Goal: Task Accomplishment & Management: Use online tool/utility

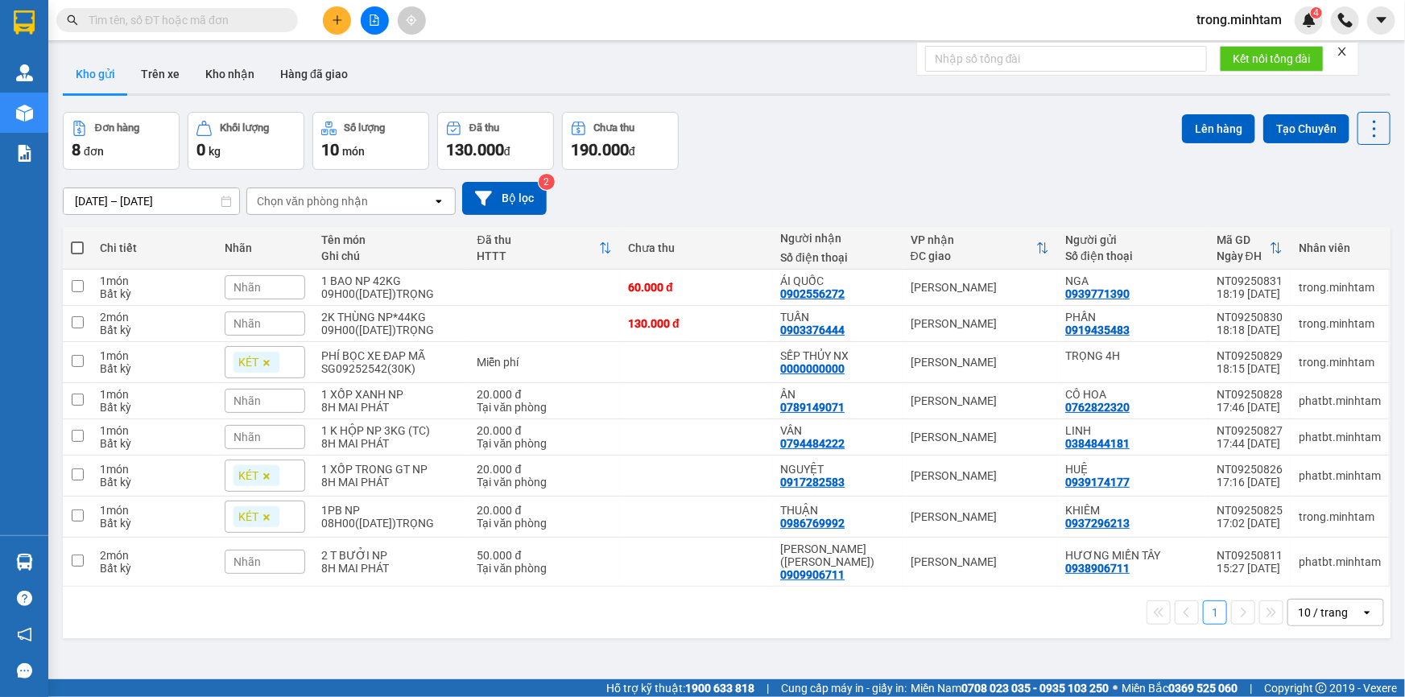
click at [1350, 50] on form "Kết nối tổng đài" at bounding box center [1137, 59] width 443 height 34
click at [1346, 52] on icon "close" at bounding box center [1341, 51] width 11 height 11
click at [229, 64] on button "Kho nhận" at bounding box center [229, 74] width 75 height 39
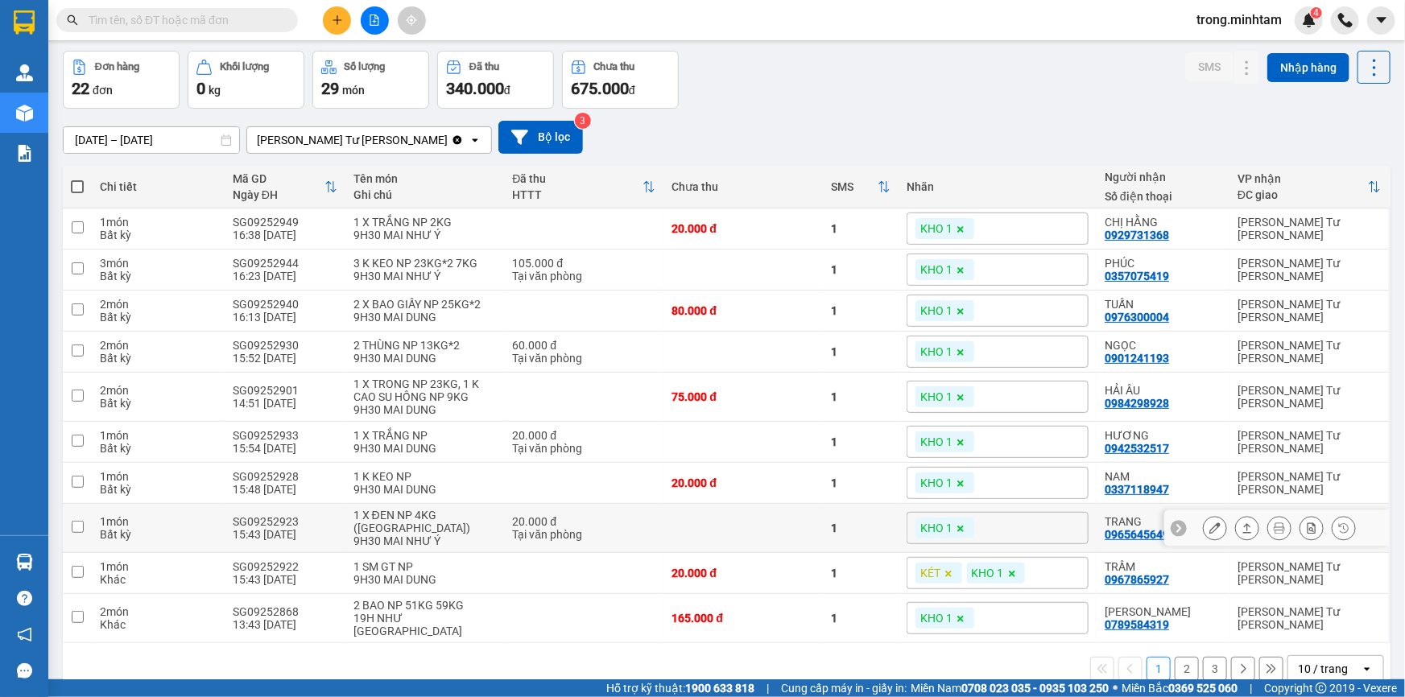
scroll to position [79, 0]
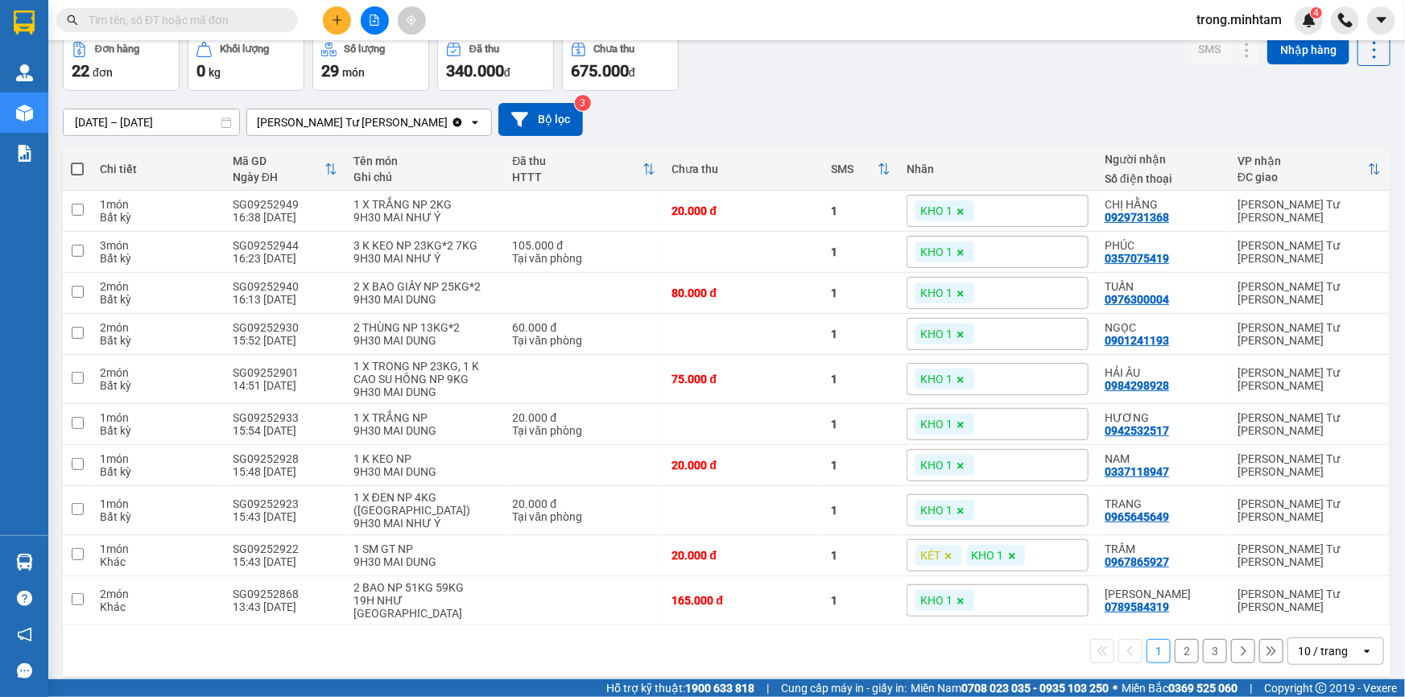
click at [1324, 643] on div "10 / trang" at bounding box center [1323, 651] width 50 height 16
click at [1324, 609] on span "100 / trang" at bounding box center [1318, 605] width 58 height 16
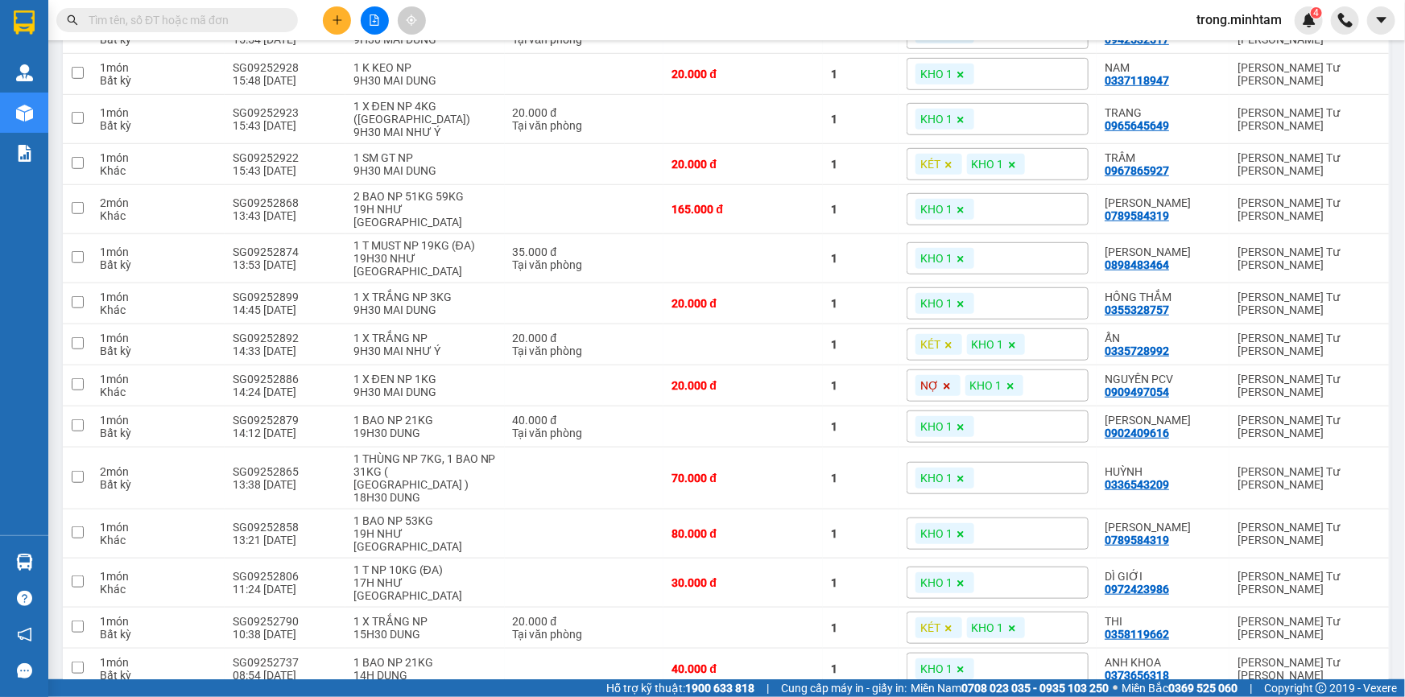
scroll to position [585, 0]
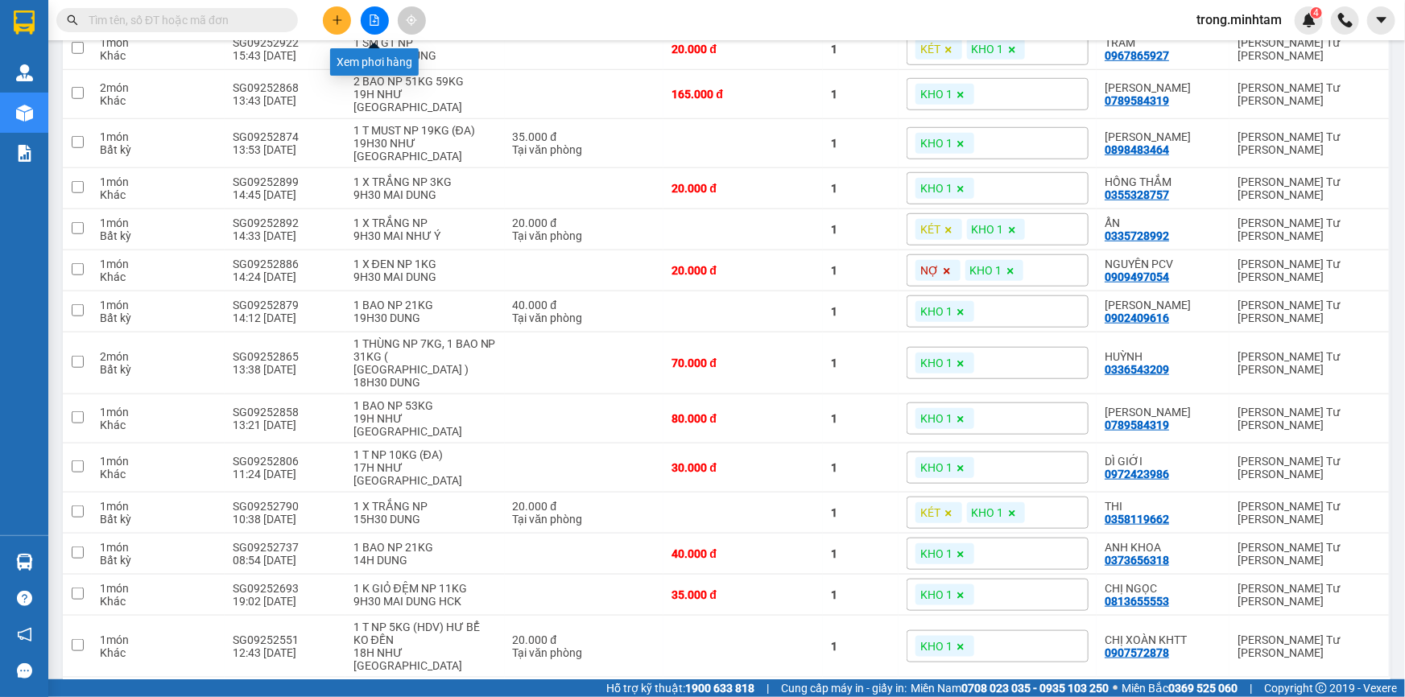
click at [378, 23] on icon "file-add" at bounding box center [374, 19] width 9 height 11
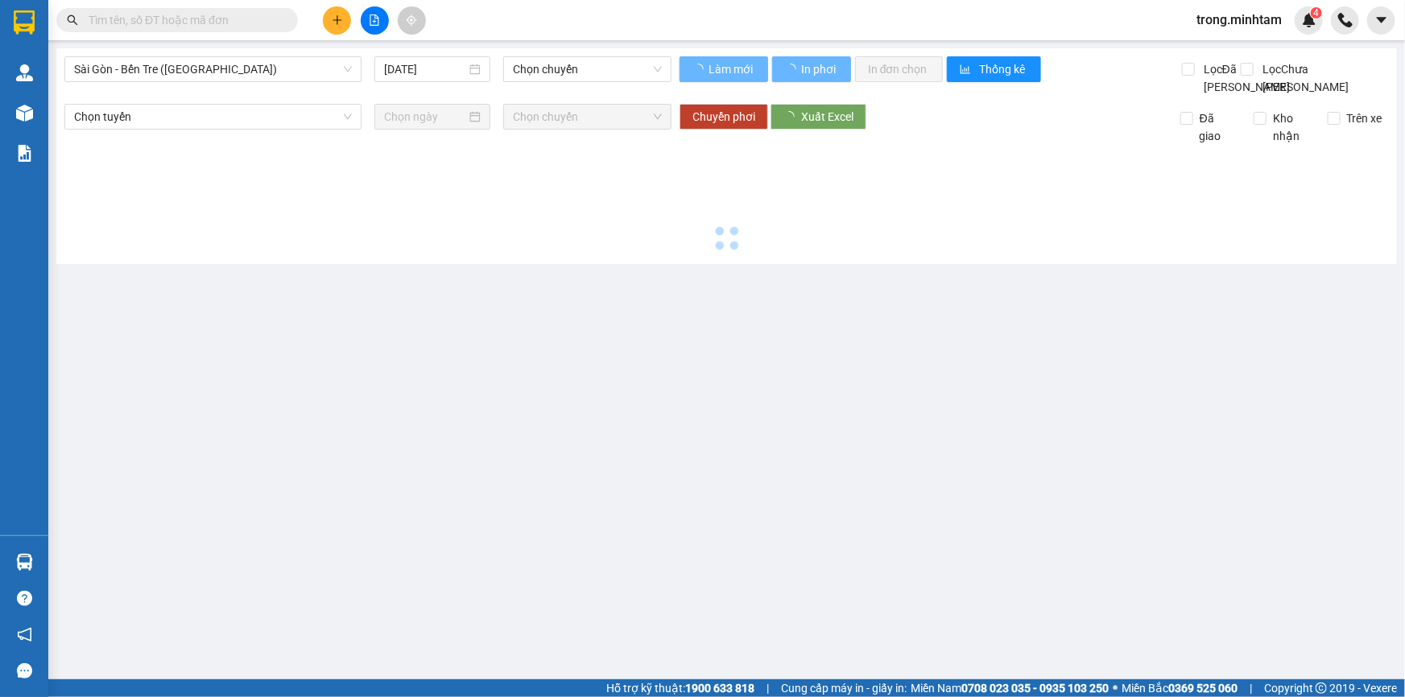
type input "[DATE]"
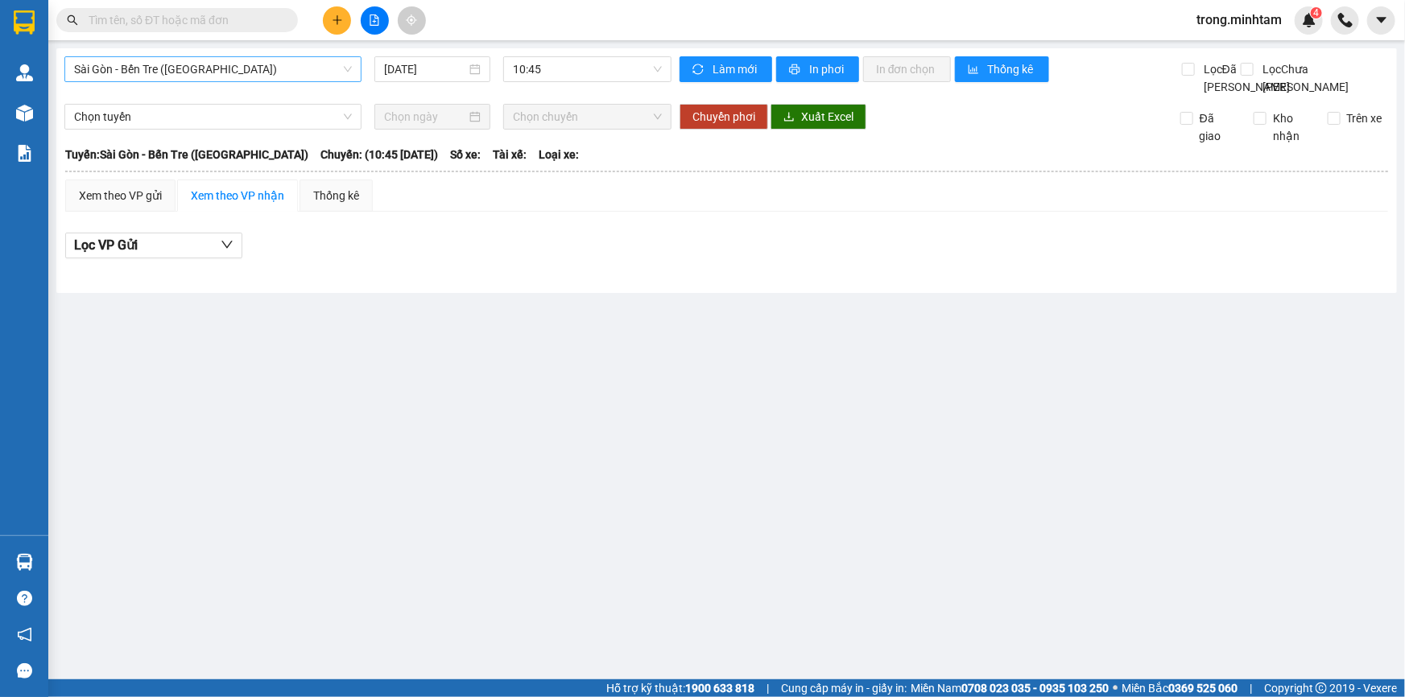
click at [187, 66] on span "Sài Gòn - Bến Tre ([GEOGRAPHIC_DATA])" at bounding box center [213, 69] width 278 height 24
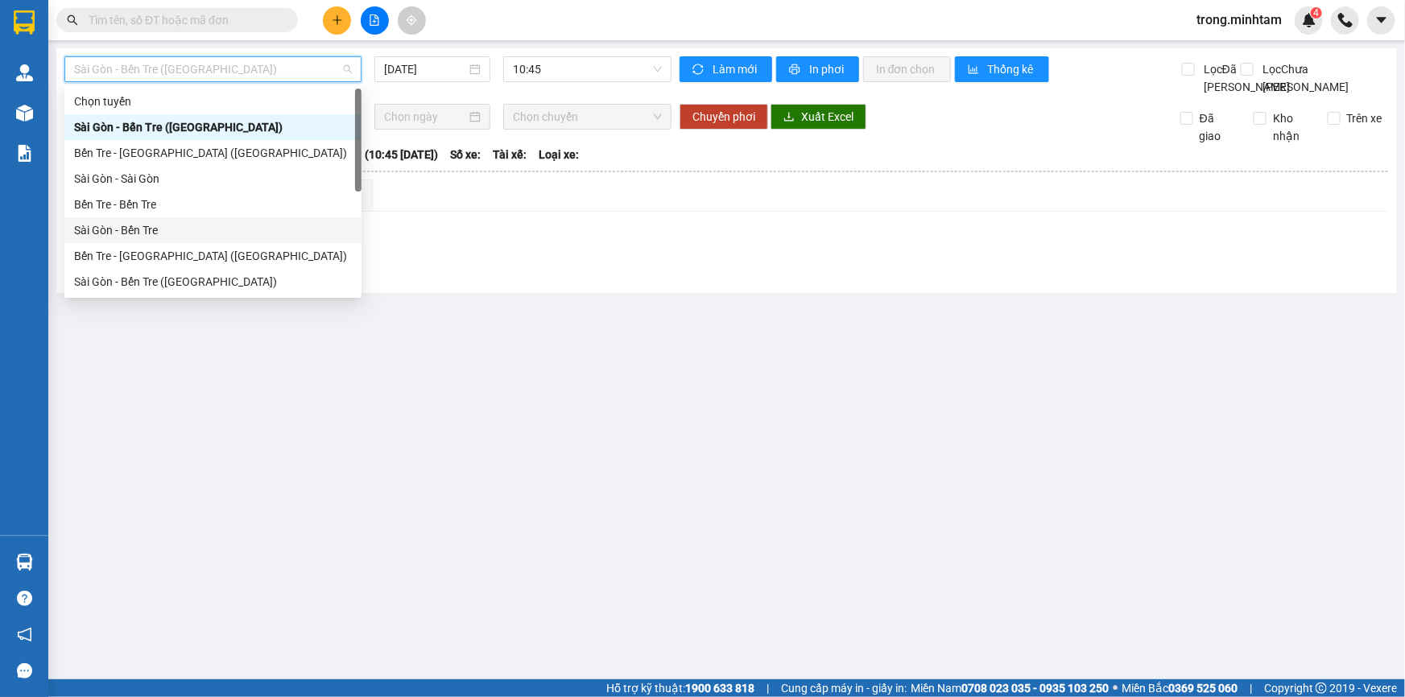
scroll to position [25, 0]
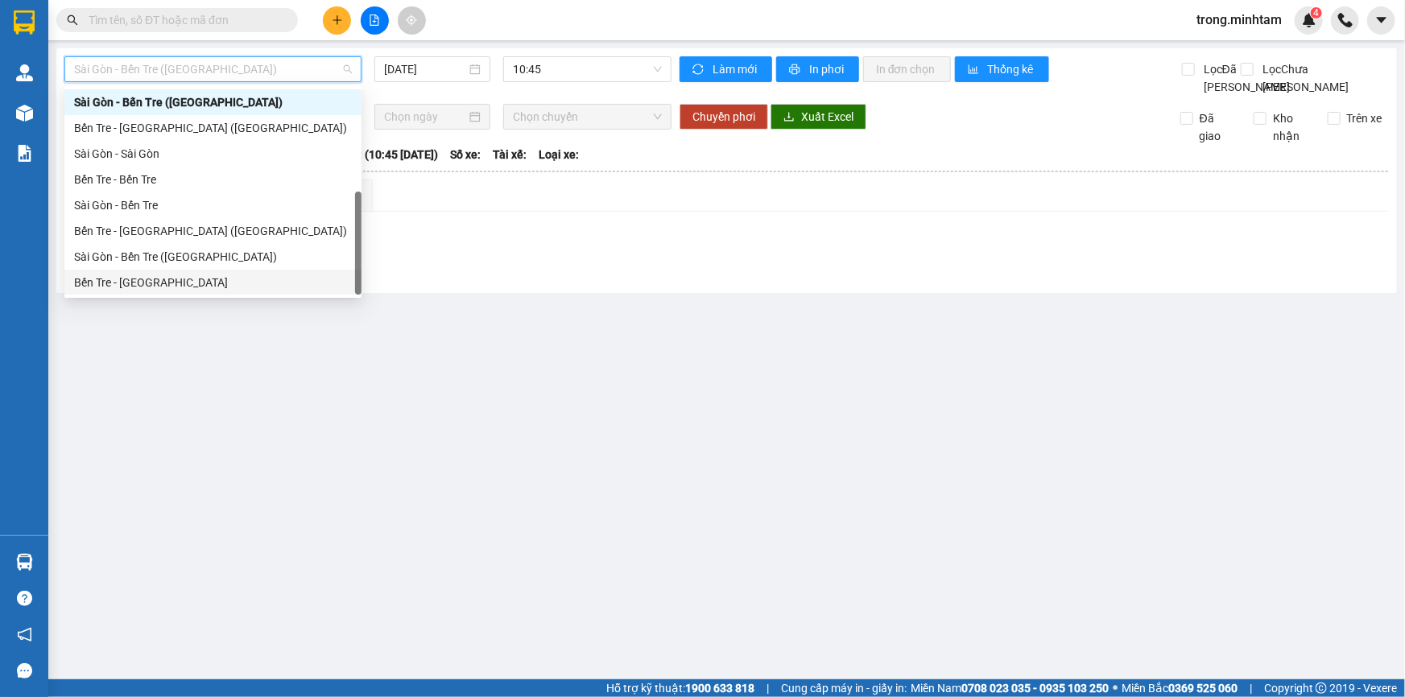
click at [141, 276] on div "Bến Tre - [GEOGRAPHIC_DATA]" at bounding box center [213, 283] width 278 height 18
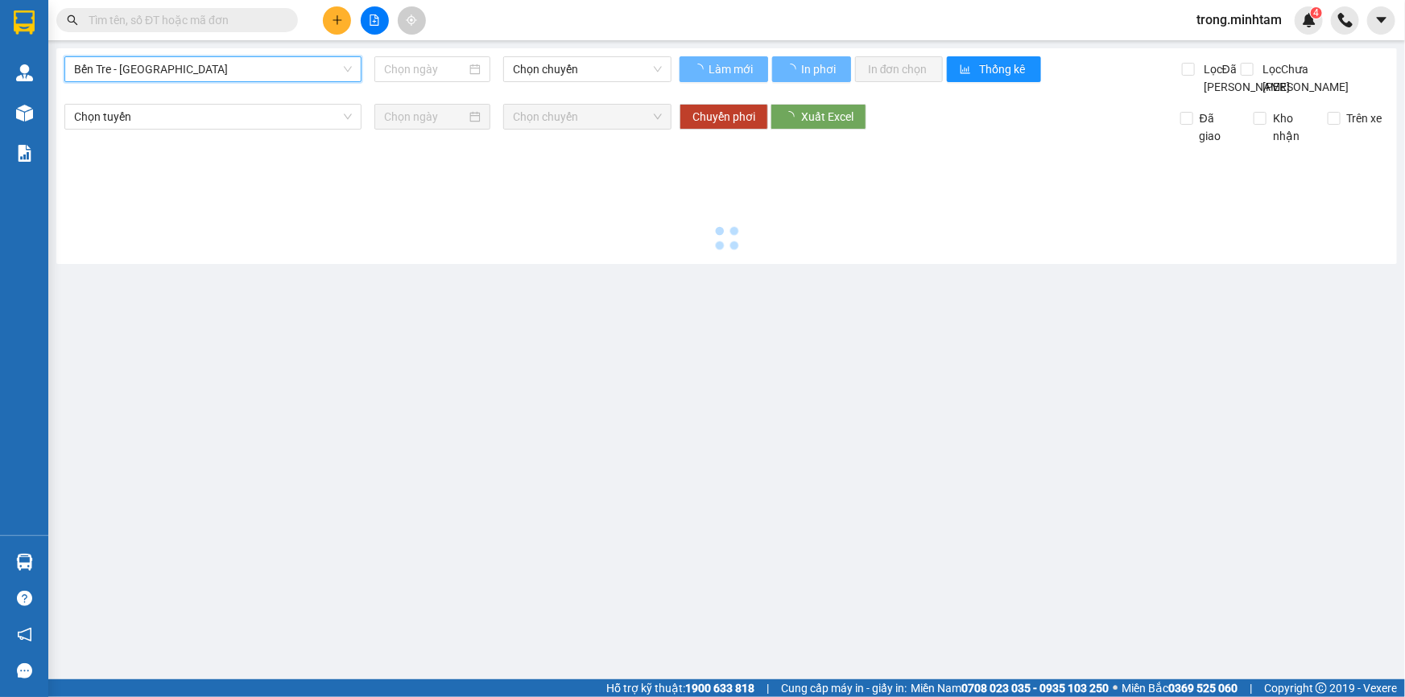
type input "[DATE]"
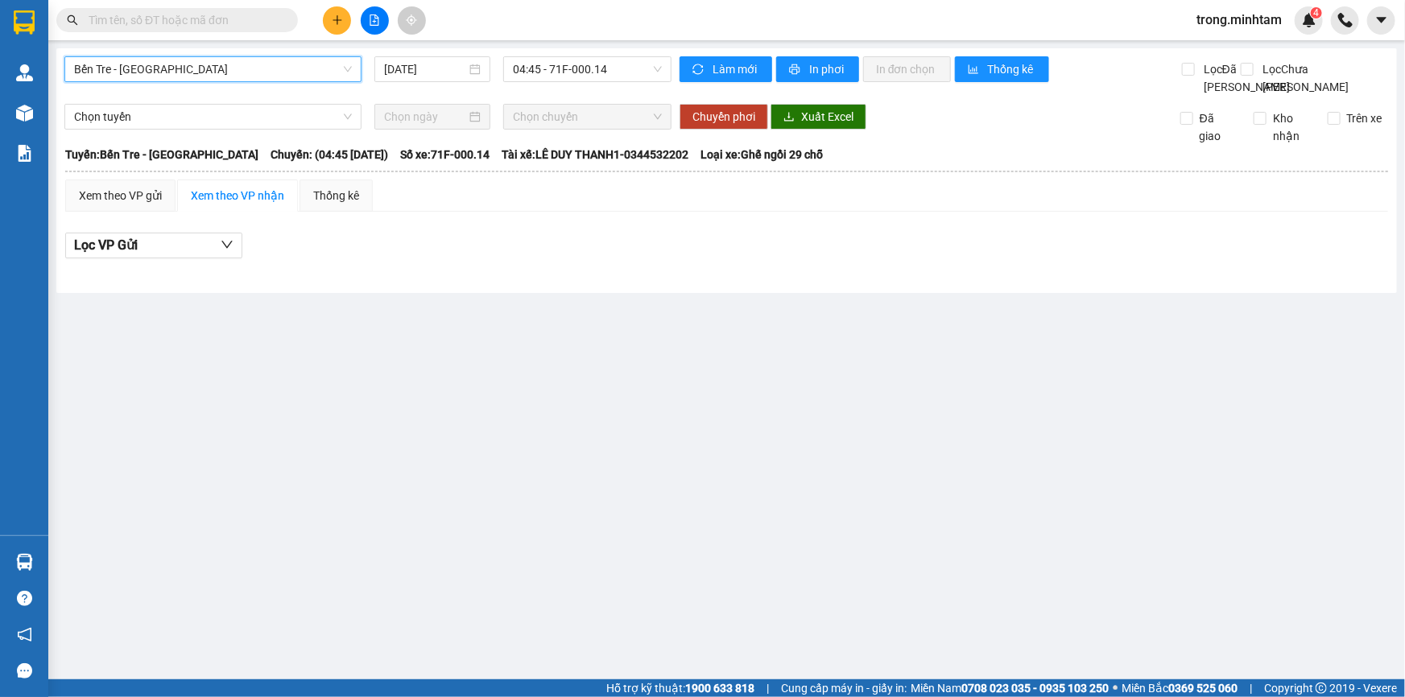
click at [213, 68] on span "Bến Tre - [GEOGRAPHIC_DATA]" at bounding box center [213, 69] width 278 height 24
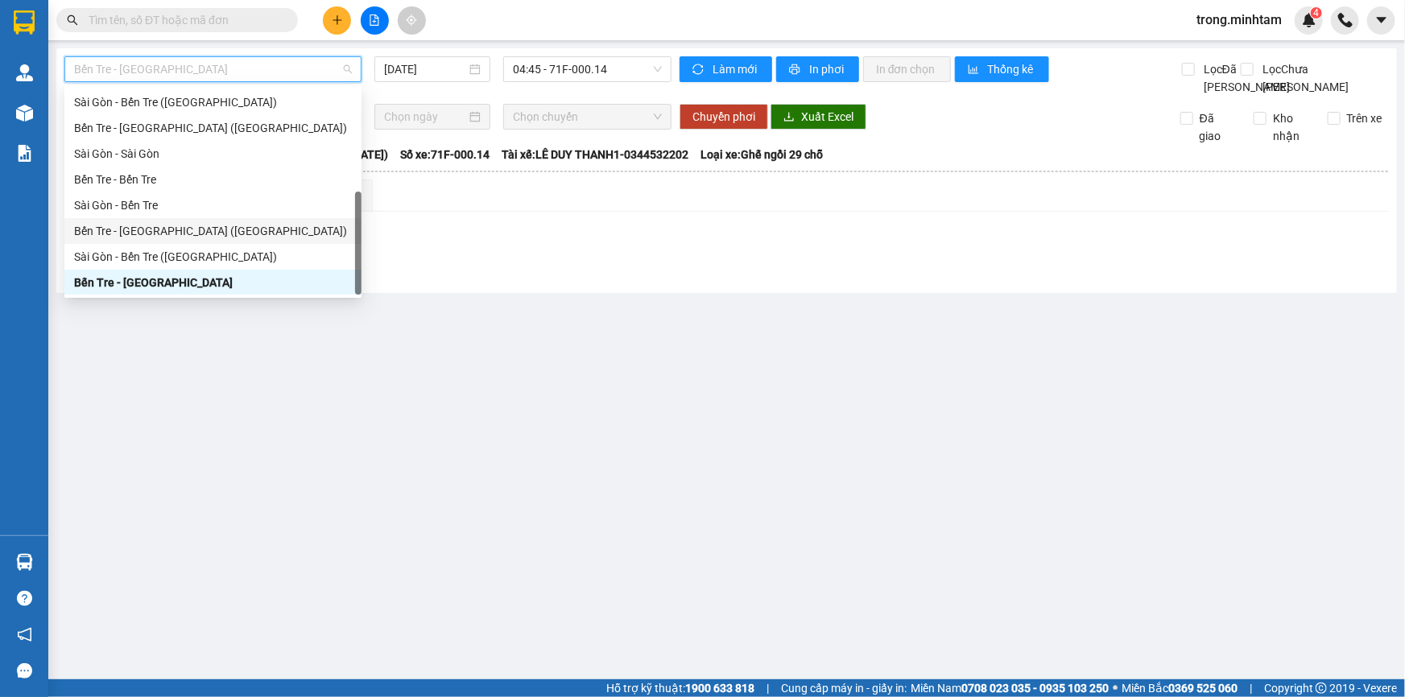
click at [174, 225] on div "Bến Tre - [GEOGRAPHIC_DATA] ([GEOGRAPHIC_DATA])" at bounding box center [213, 231] width 278 height 18
type input "[DATE]"
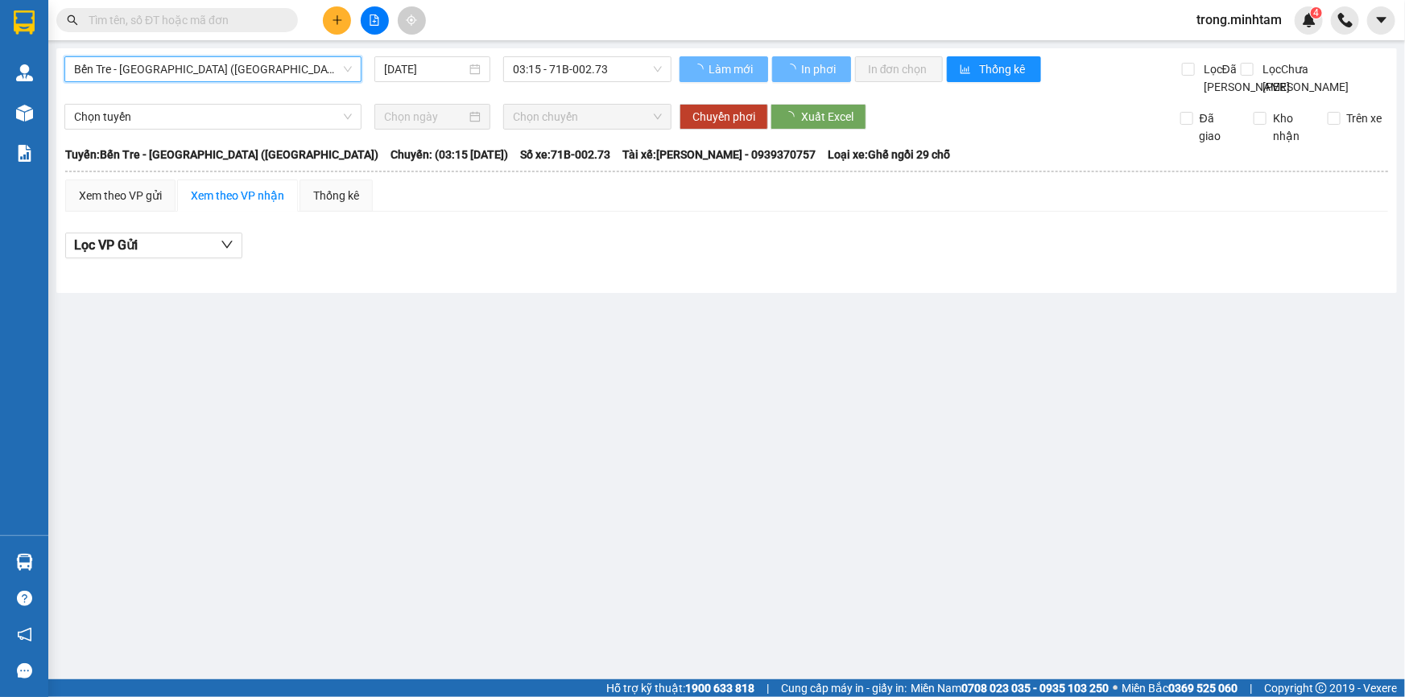
click at [527, 63] on span "03:15 - 71B-002.73" at bounding box center [587, 69] width 149 height 24
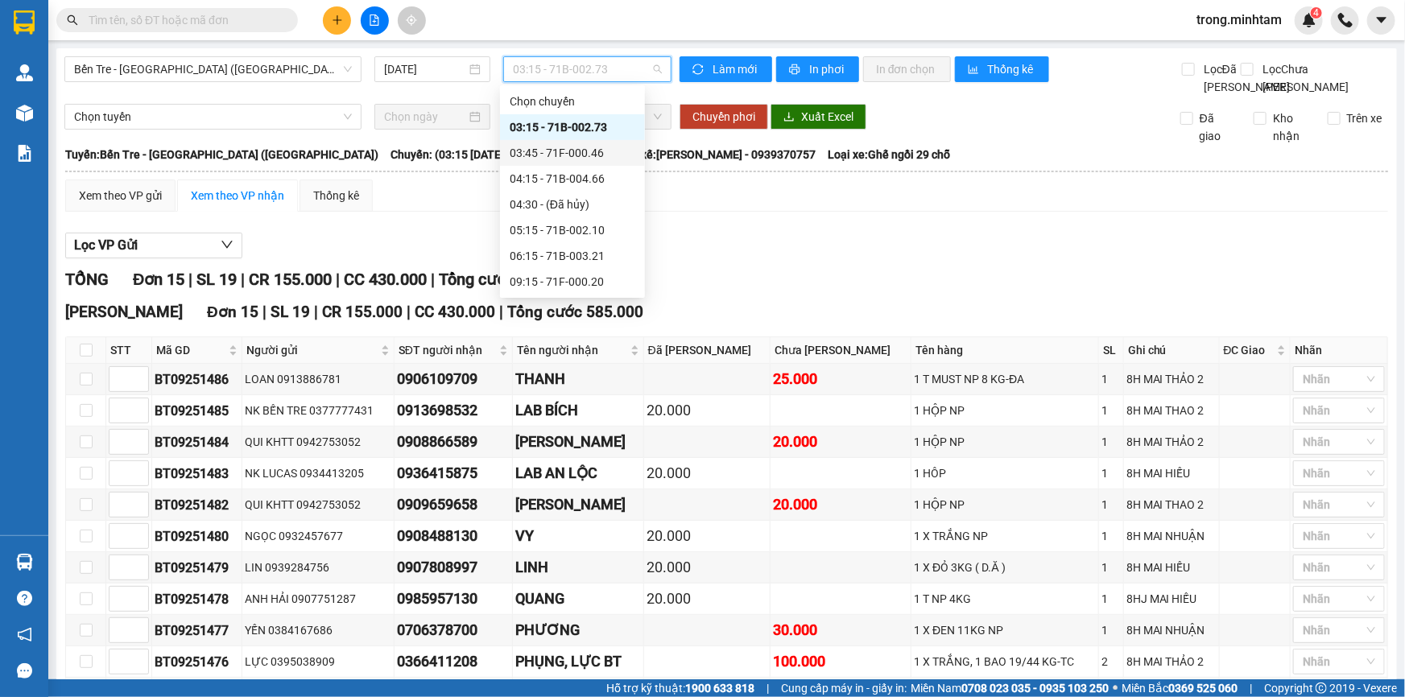
click at [548, 149] on div "03:45 - 71F-000.46" at bounding box center [573, 153] width 126 height 18
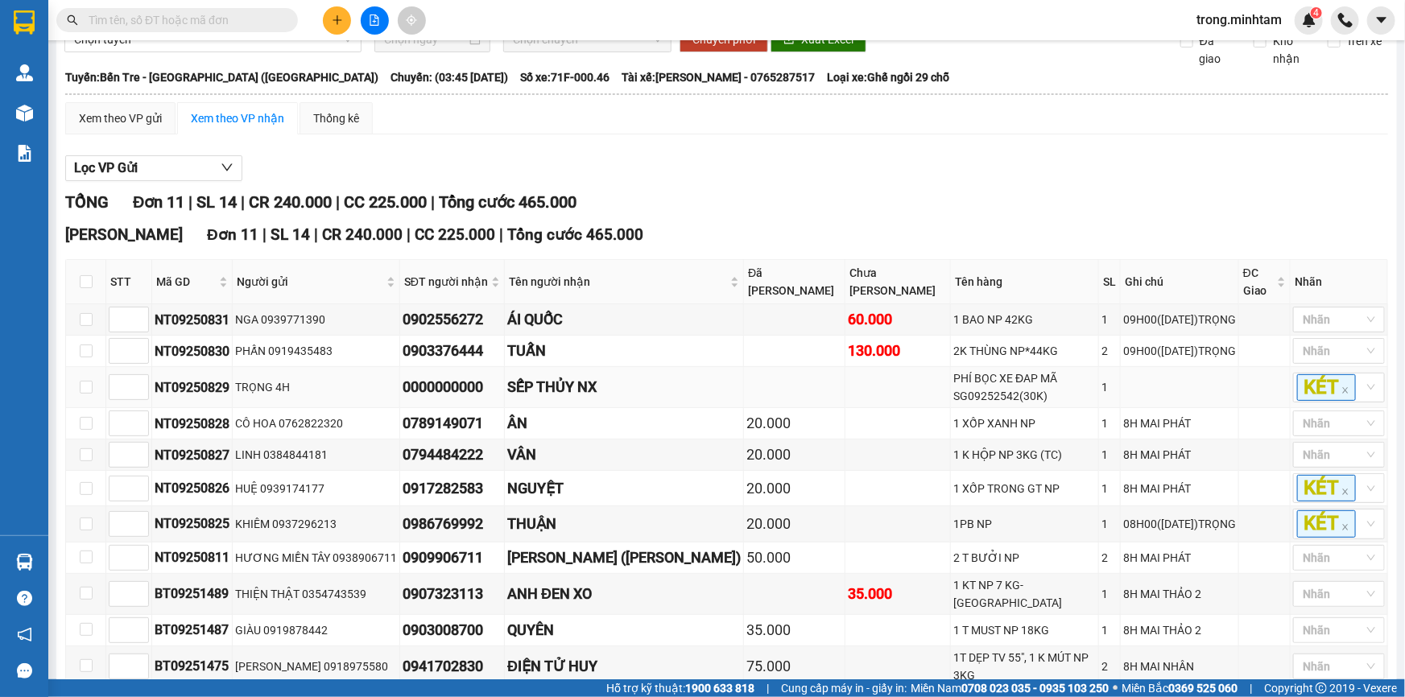
scroll to position [138, 0]
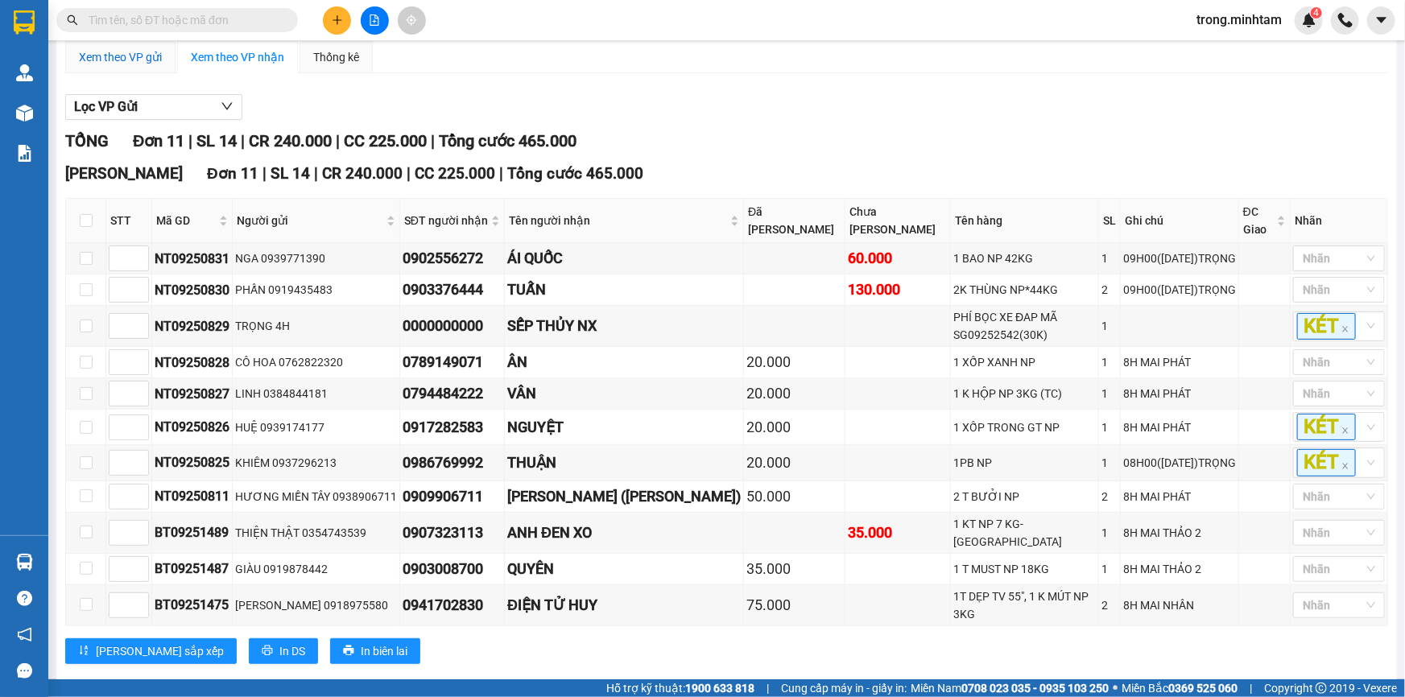
click at [124, 66] on div "Xem theo VP gửi" at bounding box center [120, 57] width 83 height 18
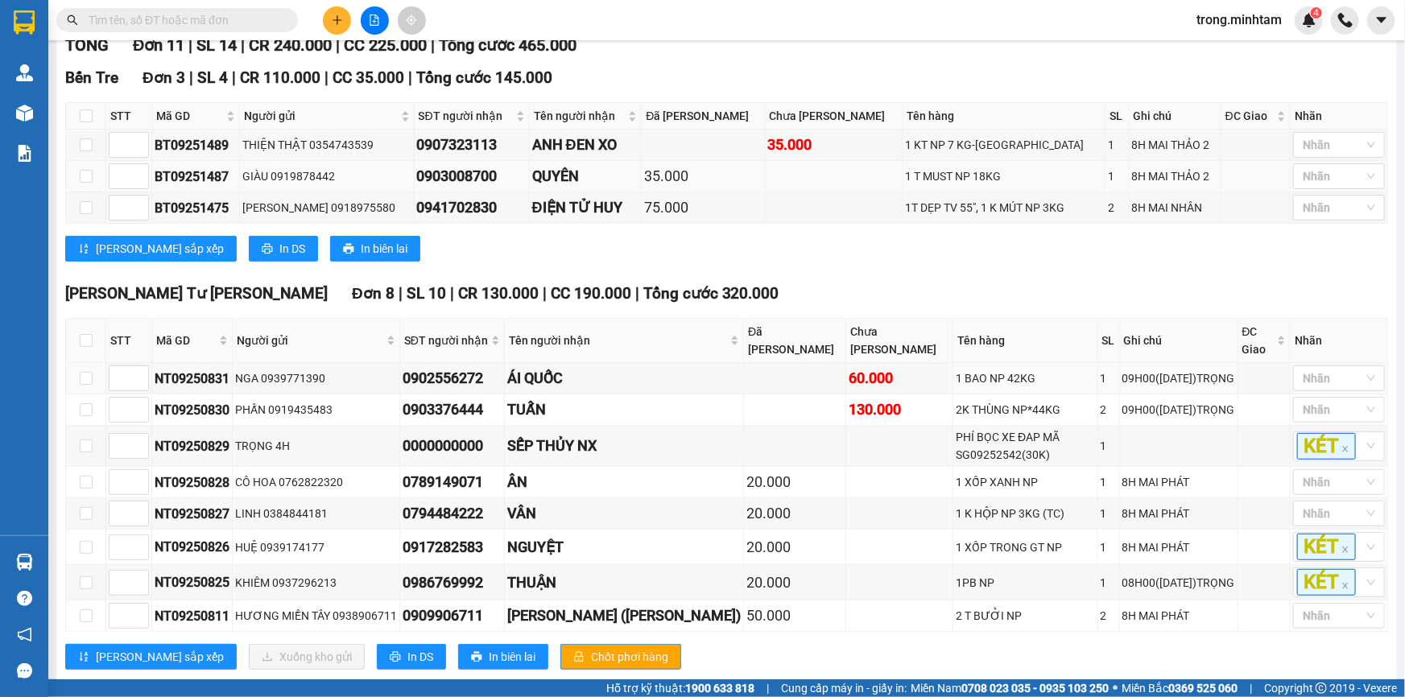
scroll to position [260, 0]
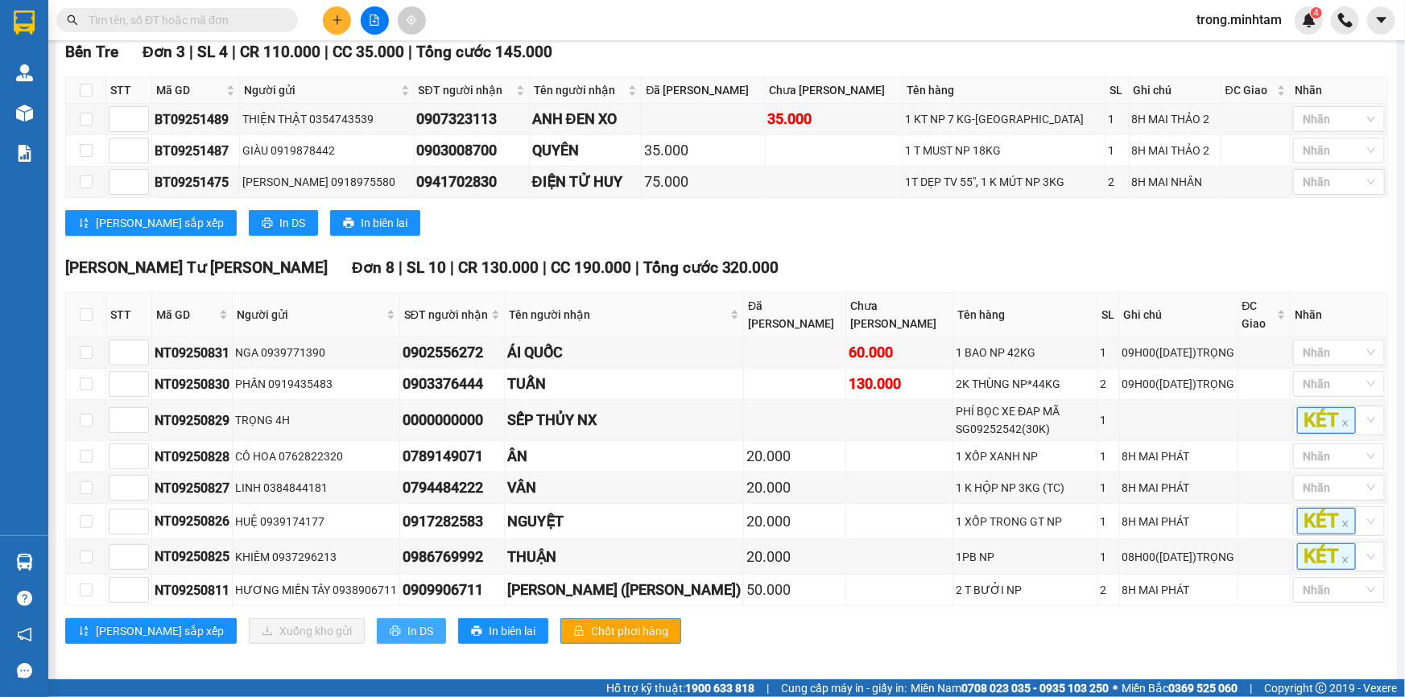
click at [407, 622] on span "In DS" at bounding box center [420, 631] width 26 height 18
click at [87, 414] on input "checkbox" at bounding box center [86, 420] width 13 height 13
checkbox input "true"
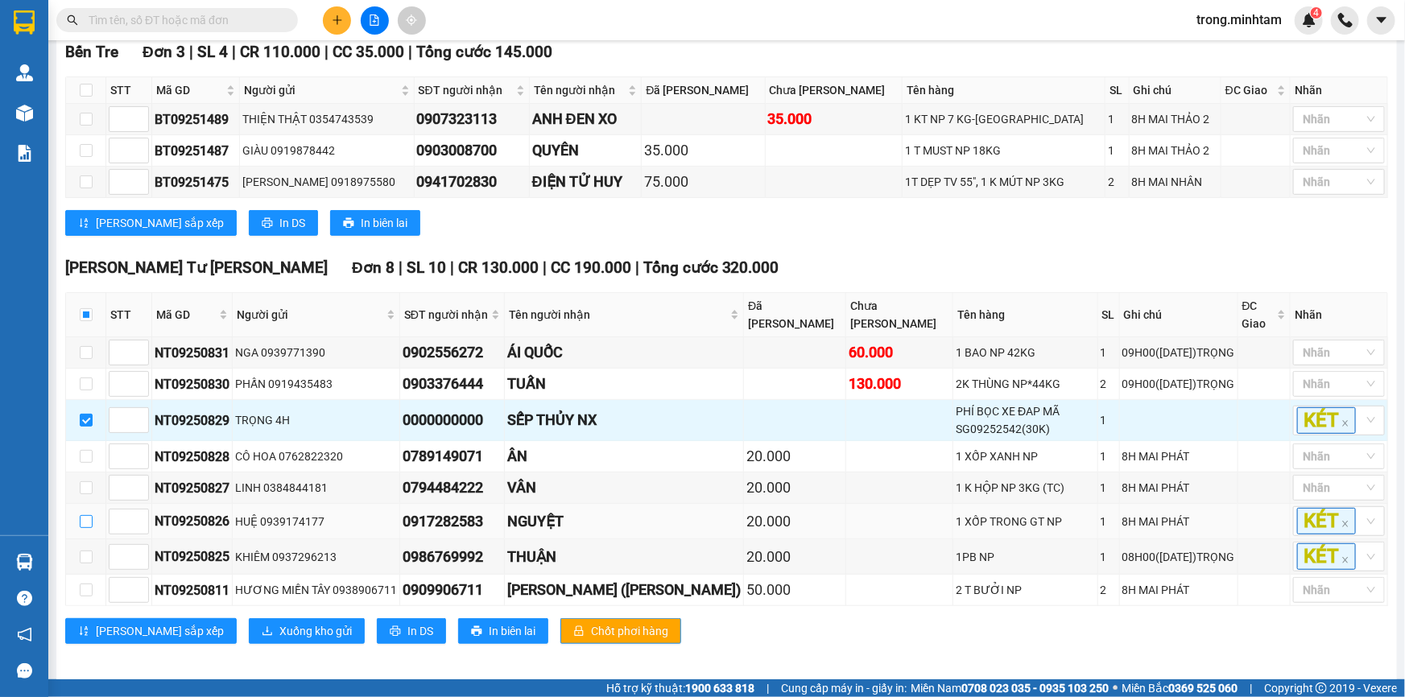
click at [85, 515] on input "checkbox" at bounding box center [86, 521] width 13 height 13
checkbox input "true"
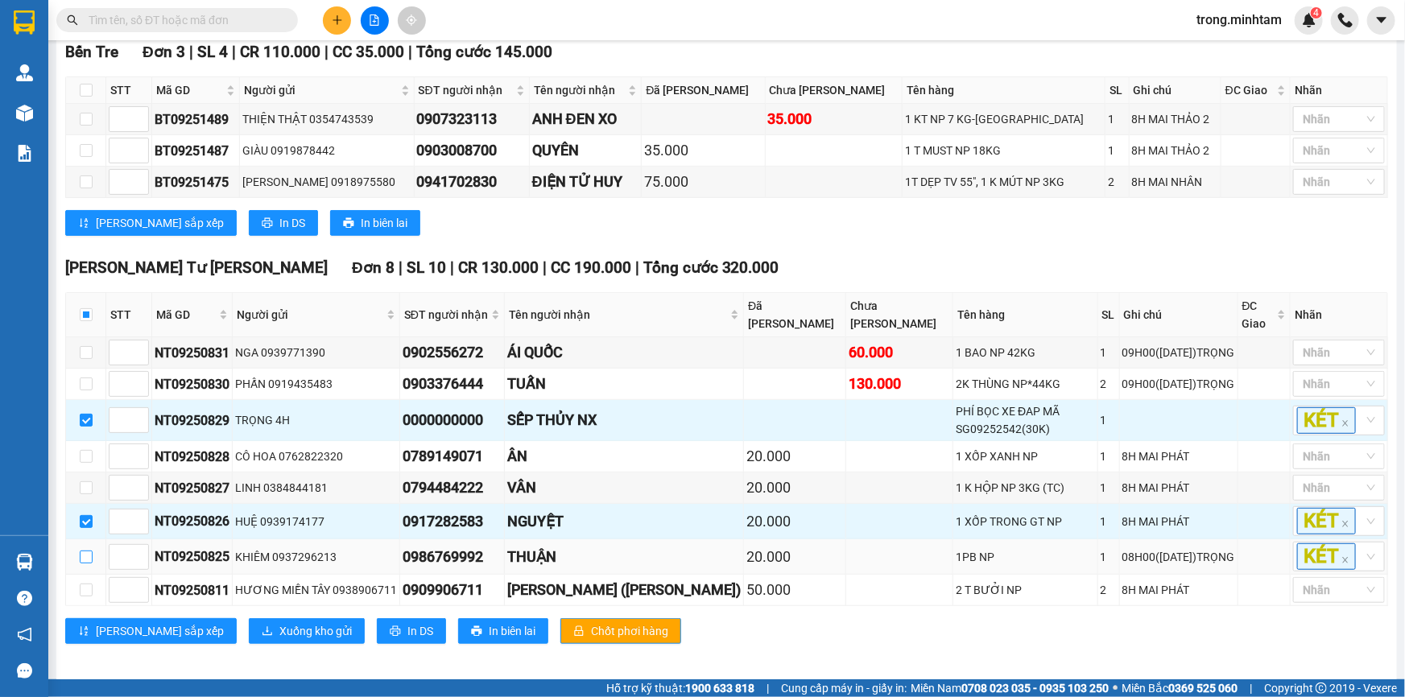
click at [88, 551] on input "checkbox" at bounding box center [86, 557] width 13 height 13
checkbox input "true"
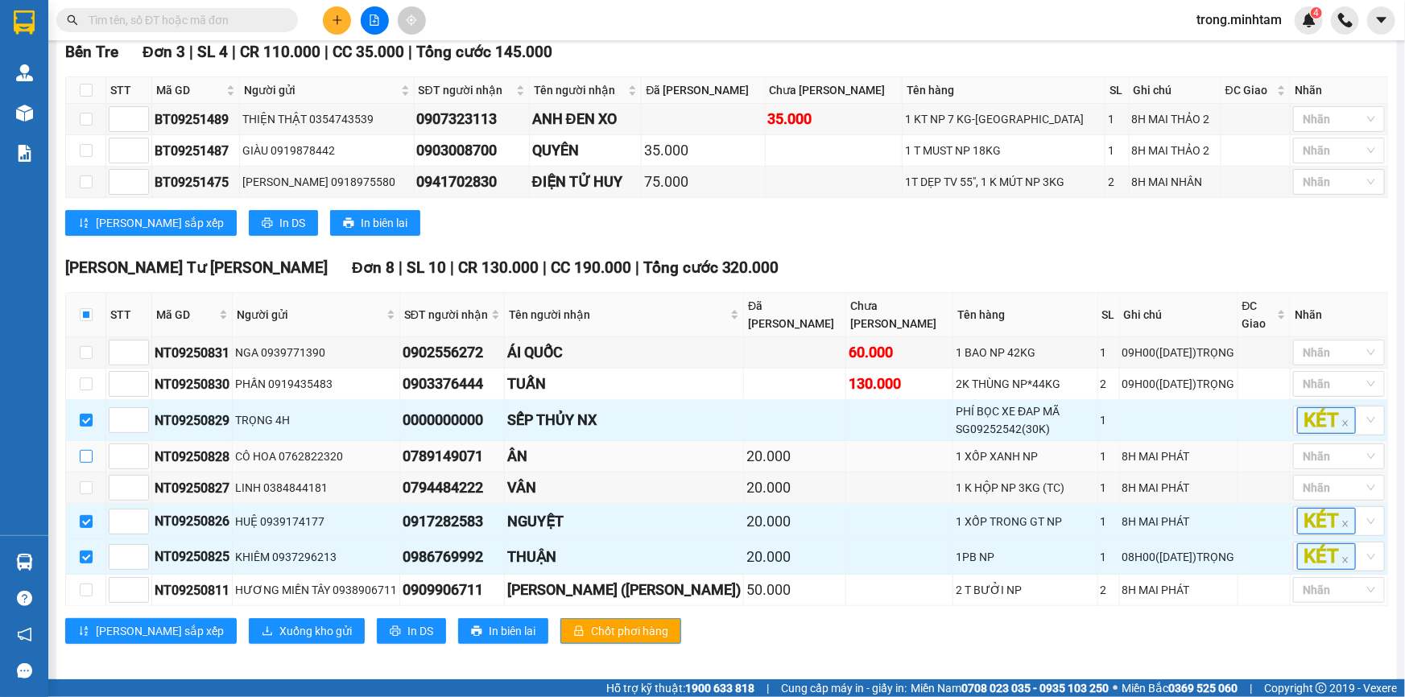
click at [80, 450] on input "checkbox" at bounding box center [86, 456] width 13 height 13
checkbox input "true"
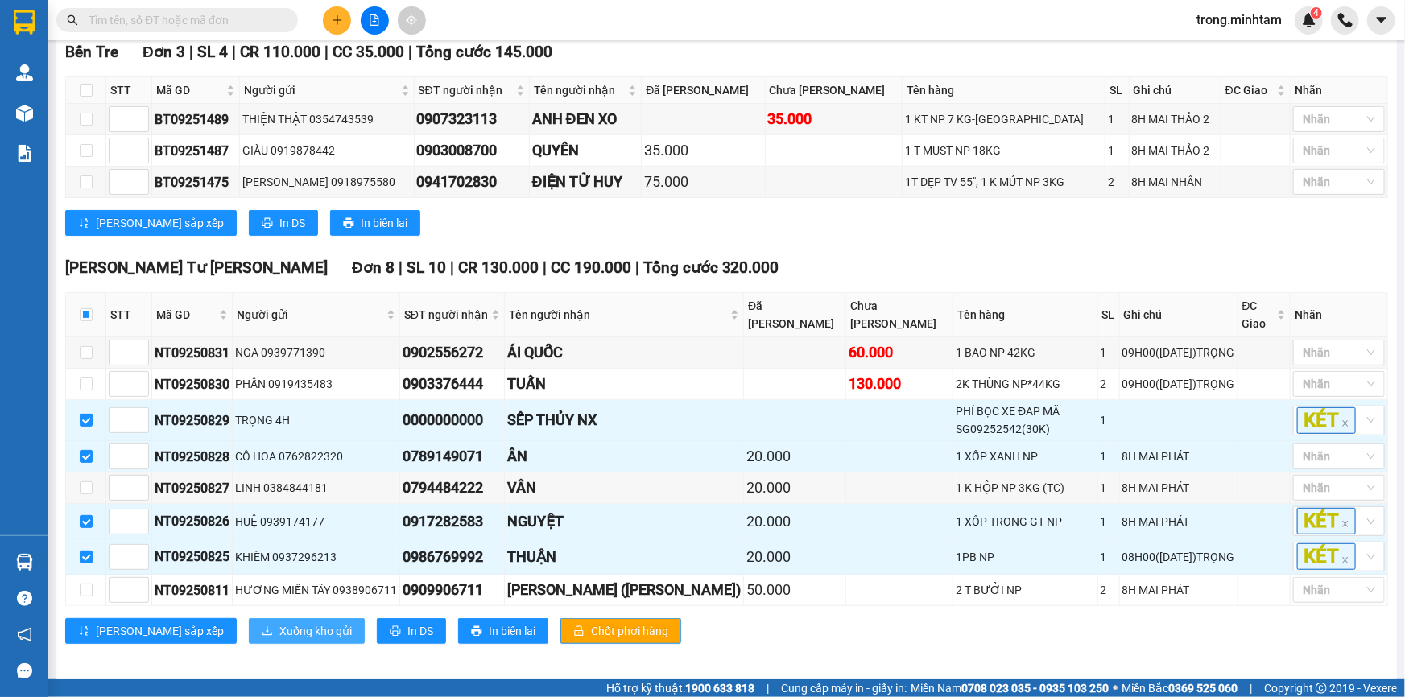
click at [279, 622] on span "Xuống kho gửi" at bounding box center [315, 631] width 72 height 18
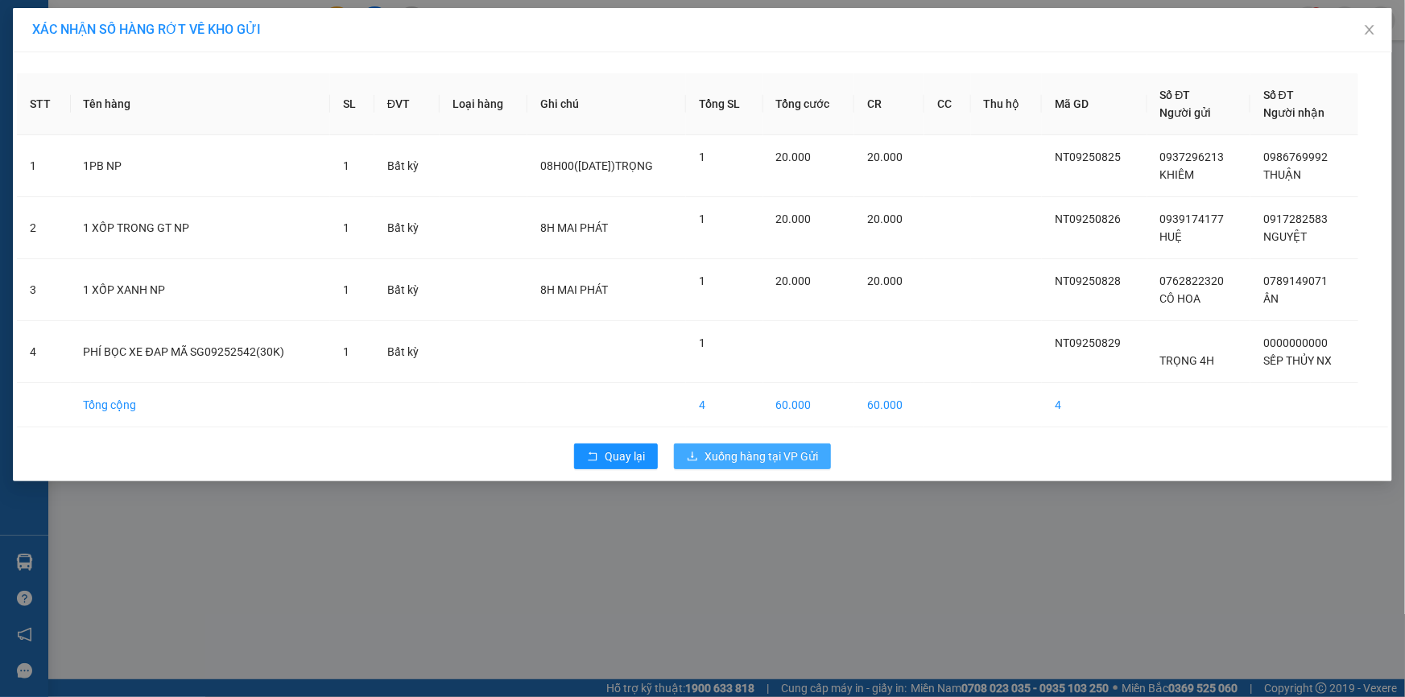
click at [799, 448] on span "Xuống hàng tại VP Gửi" at bounding box center [761, 457] width 114 height 18
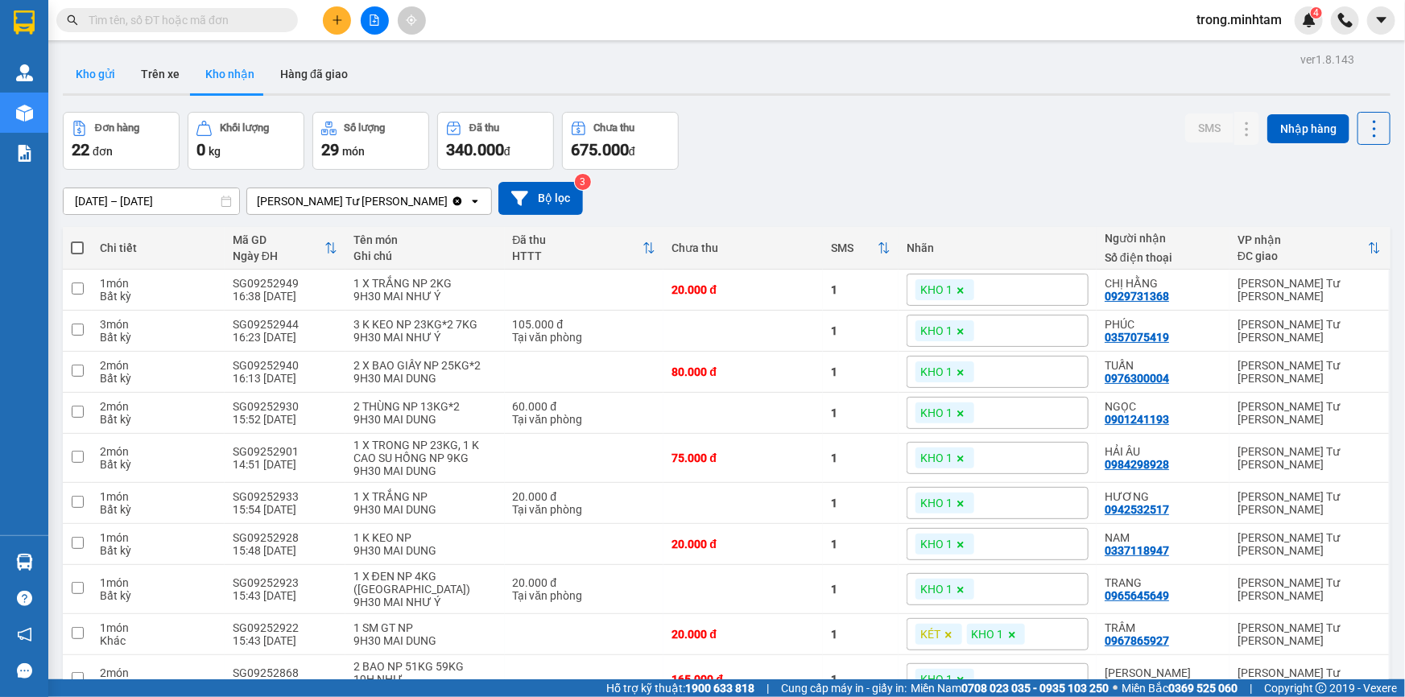
click at [107, 85] on button "Kho gửi" at bounding box center [95, 74] width 65 height 39
